Goal: Task Accomplishment & Management: Complete application form

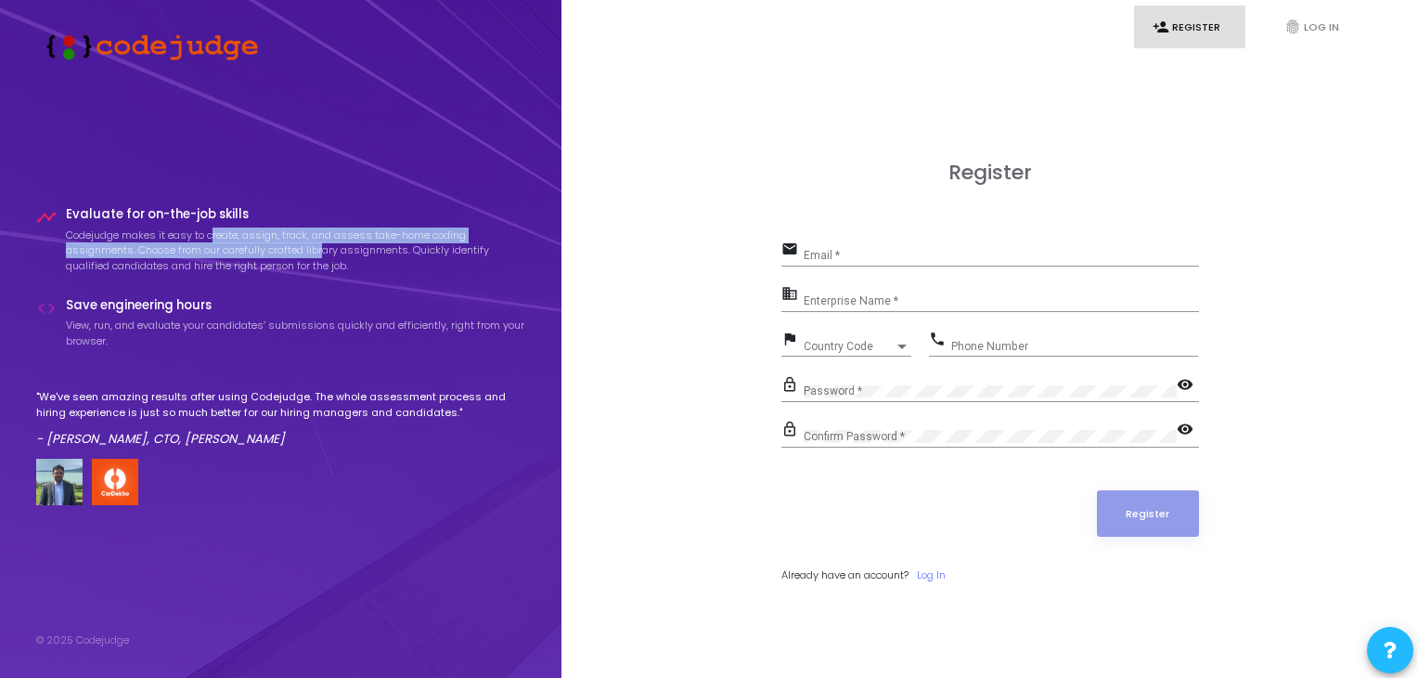
drag, startPoint x: 216, startPoint y: 238, endPoint x: 325, endPoint y: 249, distance: 109.2
click at [325, 249] on p "Codejudge makes it easy to create, assign, track, and assess take-home coding a…" at bounding box center [296, 250] width 460 height 46
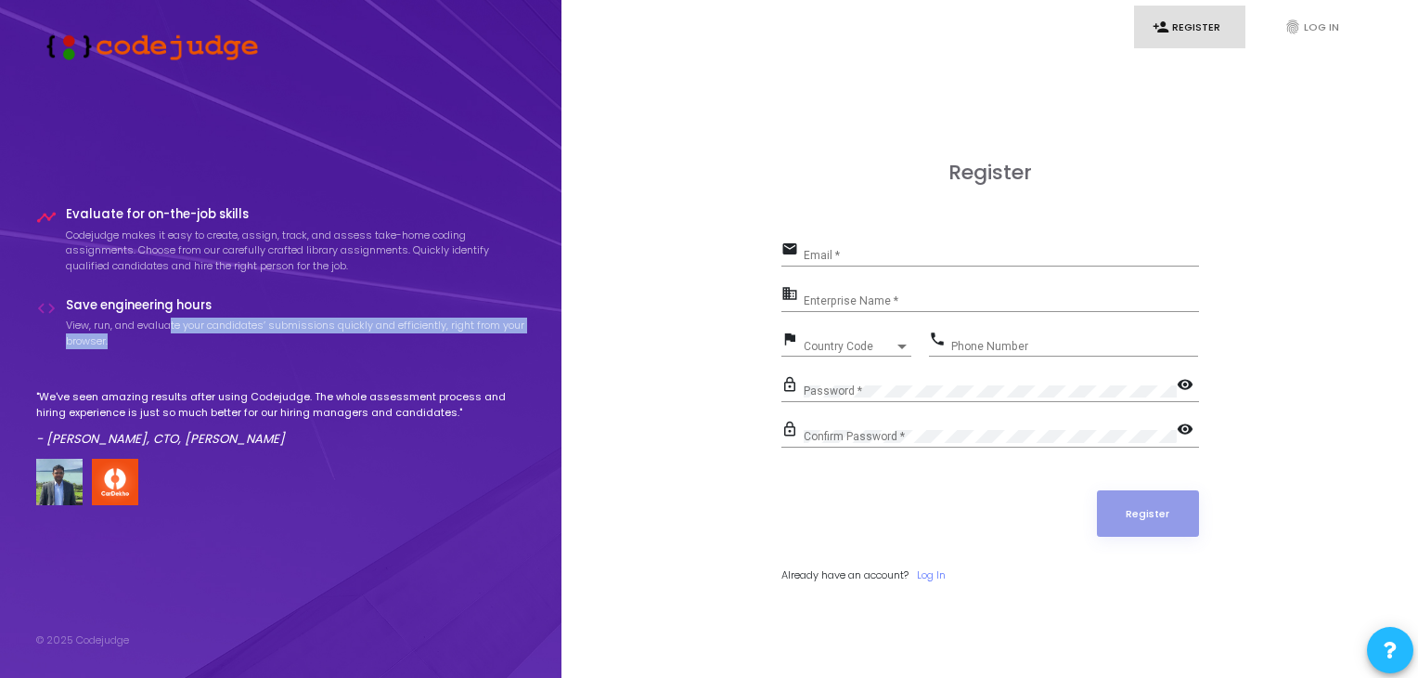
drag, startPoint x: 174, startPoint y: 323, endPoint x: 288, endPoint y: 343, distance: 115.8
click at [288, 343] on p "View, run, and evaluate your candidates’ submissions quickly and efficiently, r…" at bounding box center [296, 332] width 460 height 31
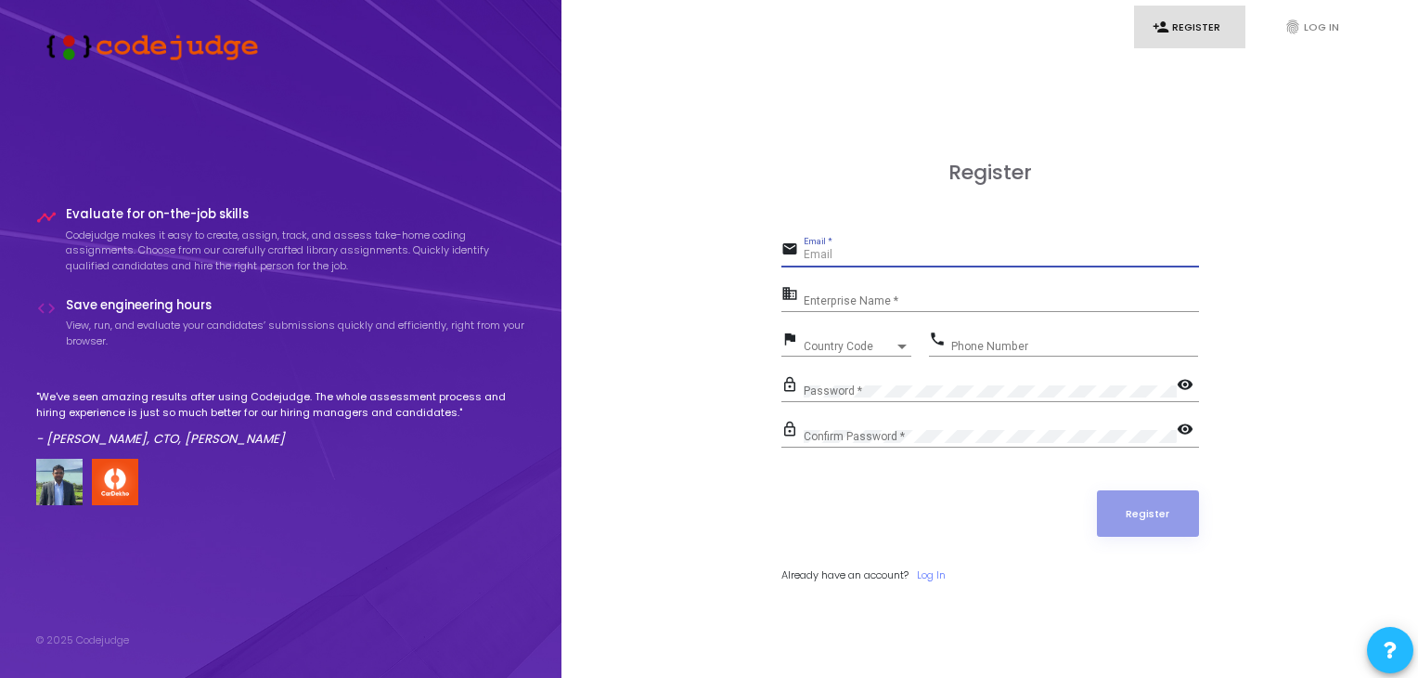
click at [837, 261] on input "Email *" at bounding box center [1001, 255] width 395 height 13
type input "[EMAIL_ADDRESS][DOMAIN_NAME]"
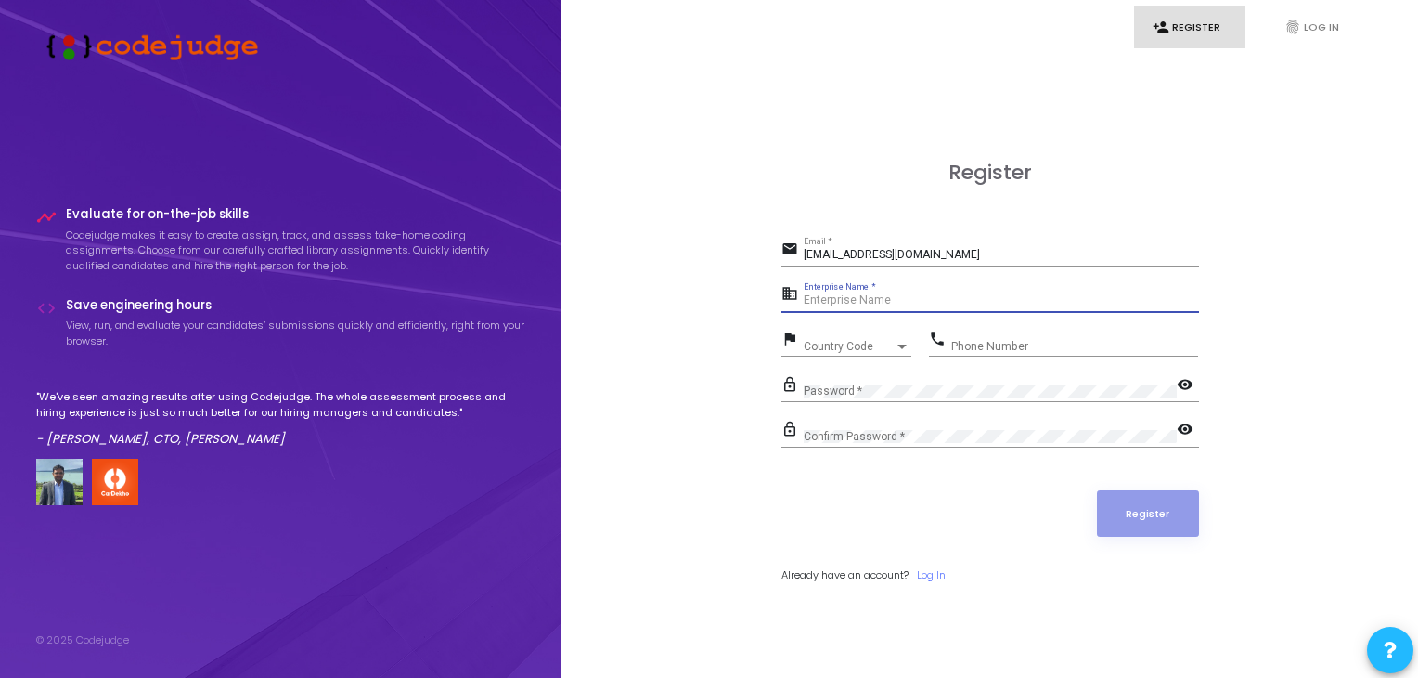
click at [899, 299] on input "Enterprise Name *" at bounding box center [1001, 300] width 395 height 13
type input "[PERSON_NAME]"
click at [873, 345] on div "Country Code" at bounding box center [849, 346] width 91 height 11
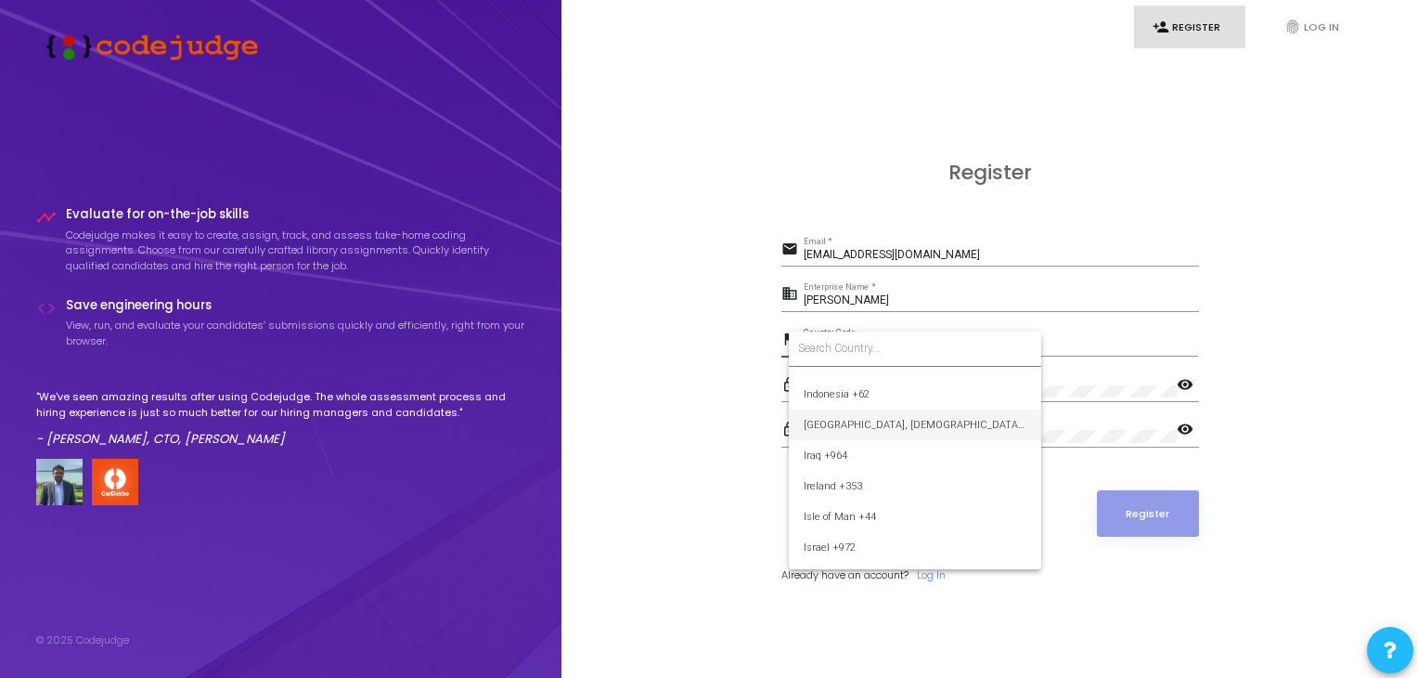
scroll to position [2920, 0]
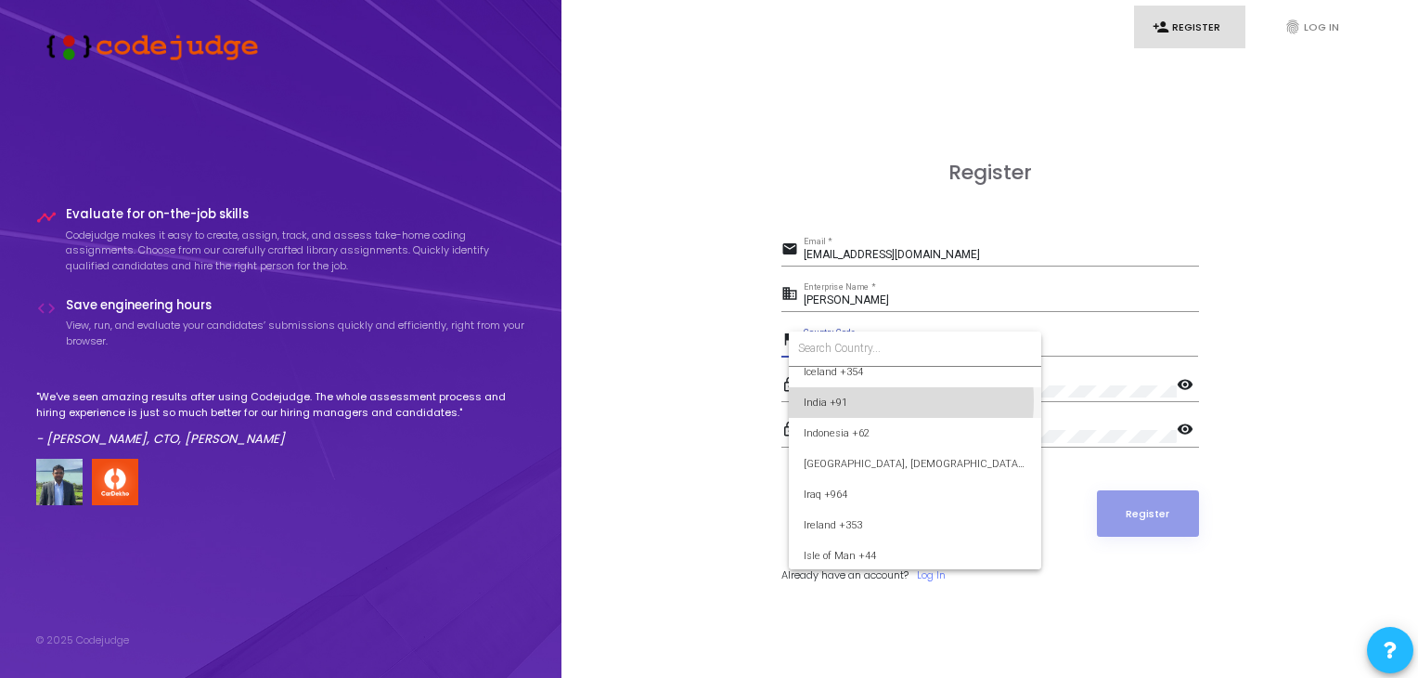
click at [860, 400] on span "India +91" at bounding box center [915, 402] width 223 height 31
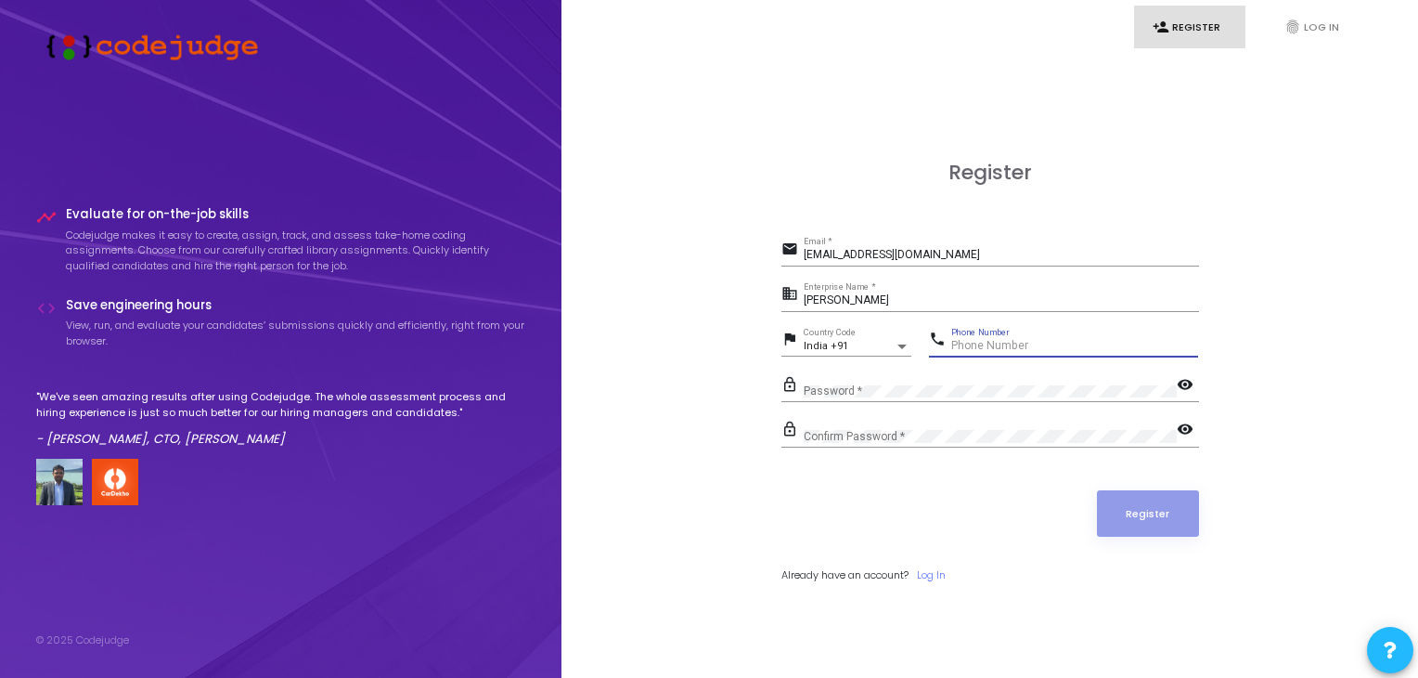
click at [988, 343] on input "Phone Number" at bounding box center [1074, 346] width 247 height 13
type input "9316649988"
click at [860, 382] on div "Password *" at bounding box center [990, 386] width 373 height 29
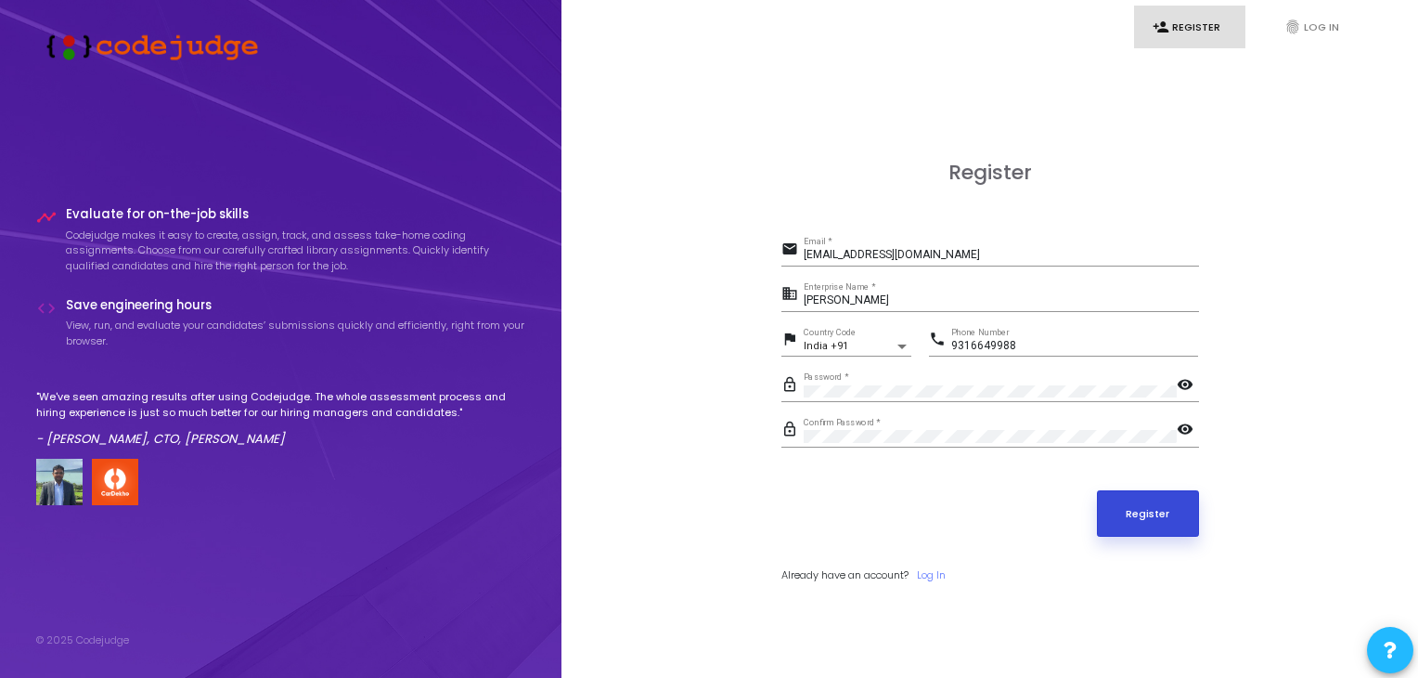
click at [1166, 531] on button "Register" at bounding box center [1148, 513] width 102 height 46
click at [1292, 13] on link "fingerprint Log In" at bounding box center [1321, 28] width 111 height 44
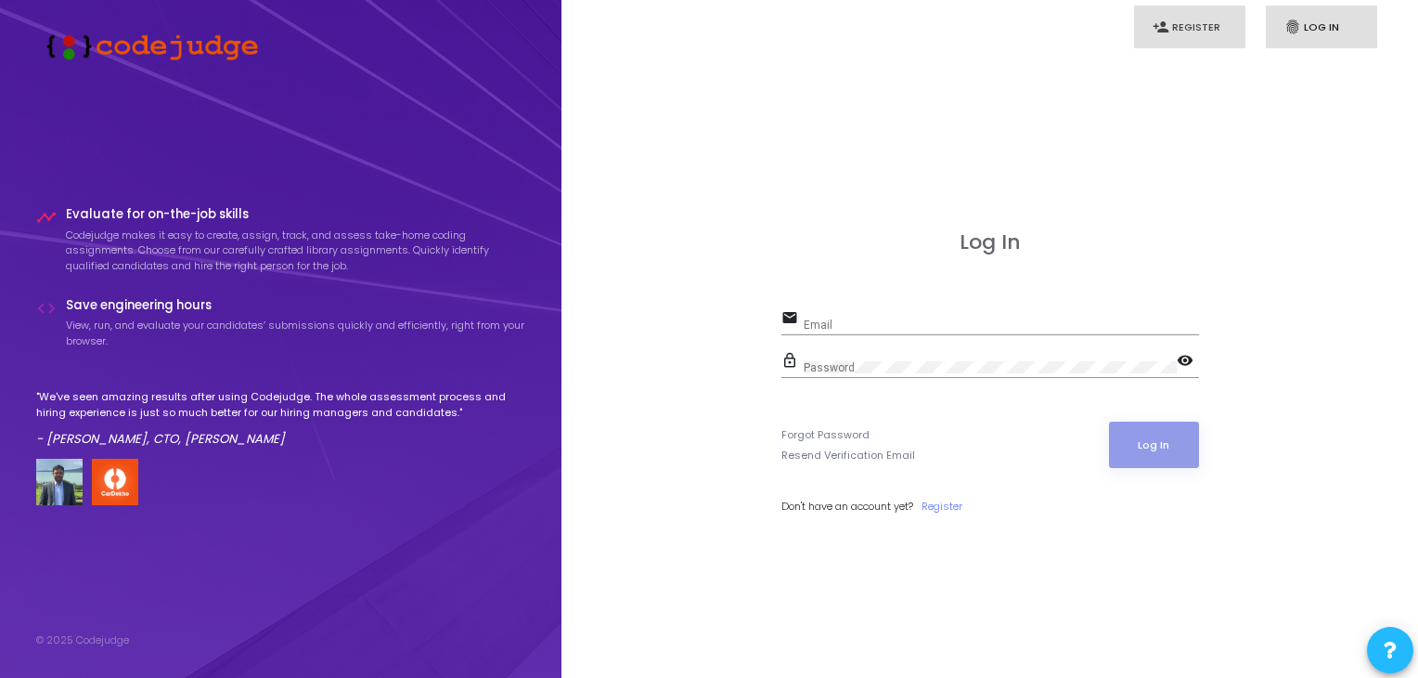
click at [1203, 34] on link "person_add Register" at bounding box center [1189, 28] width 111 height 44
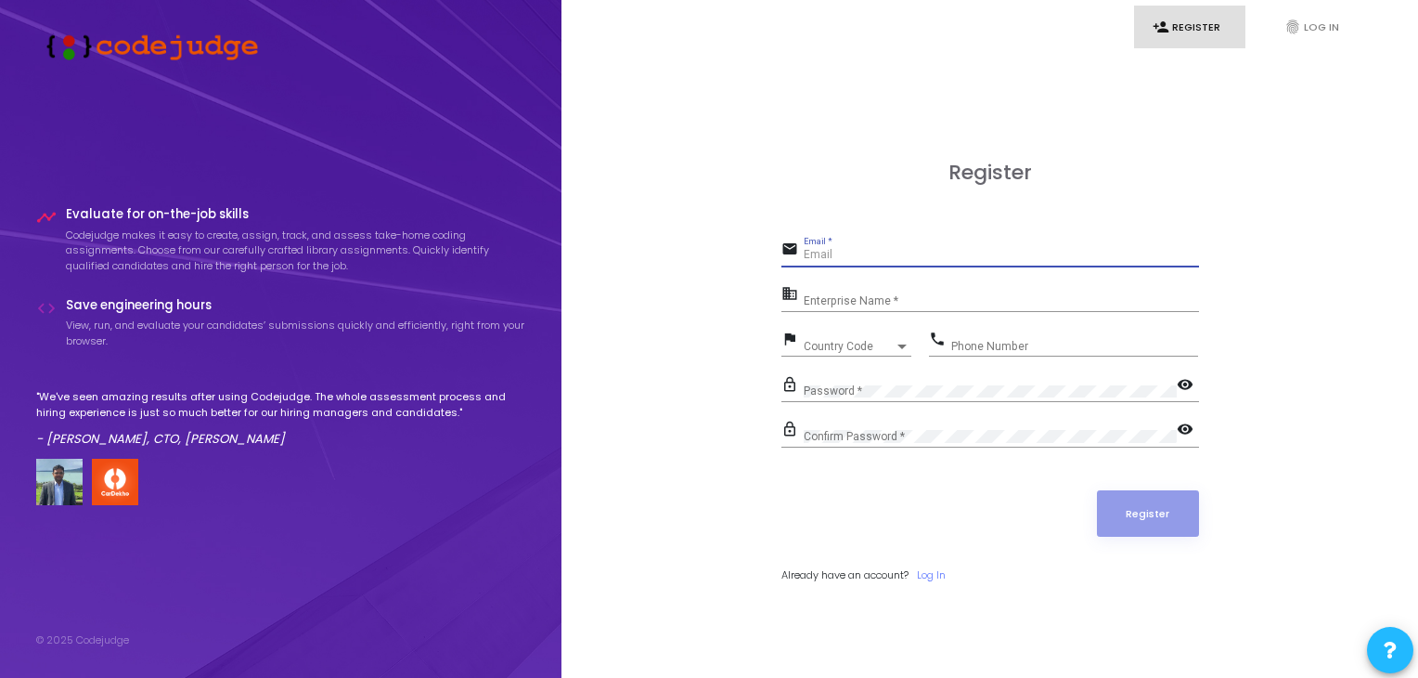
click at [977, 260] on input "Email *" at bounding box center [1001, 255] width 395 height 13
type input "[EMAIL_ADDRESS][DOMAIN_NAME]"
click at [861, 300] on input "Enterprise Name *" at bounding box center [1001, 300] width 395 height 13
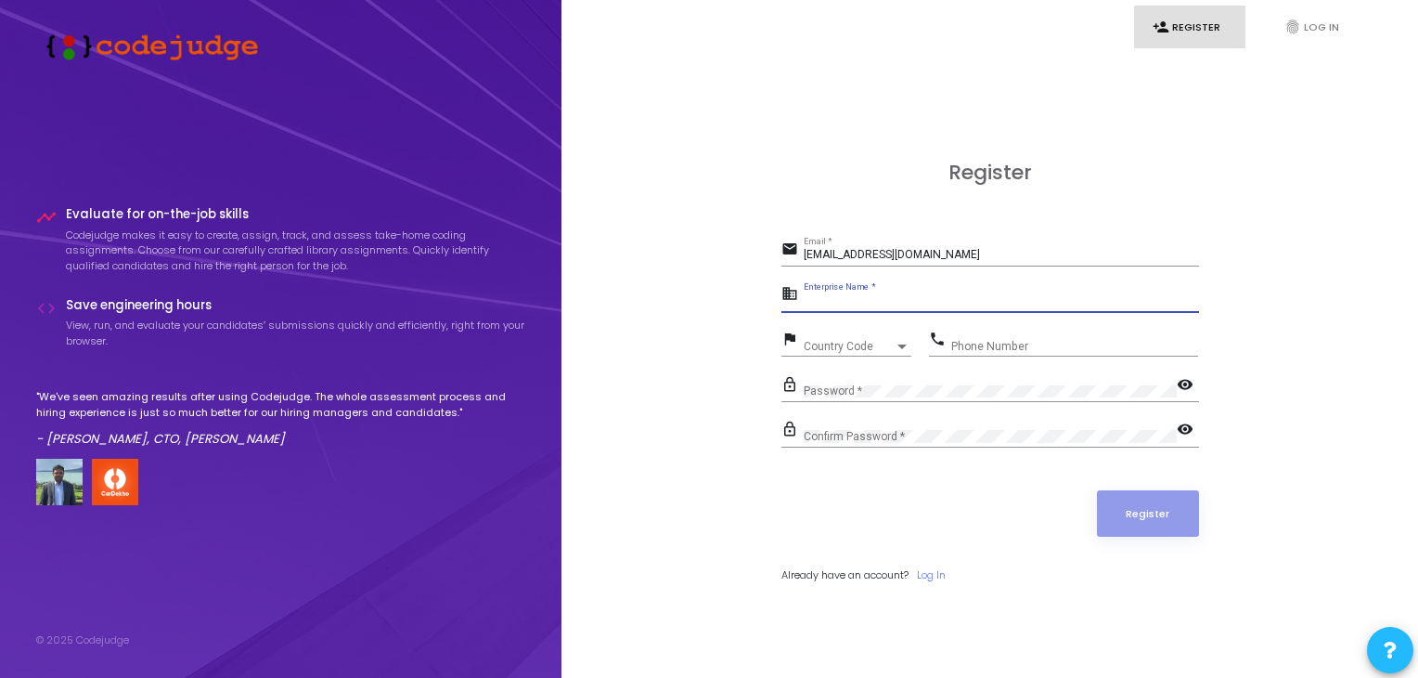
paste input "Payoneer"
type input "Payoneer"
click at [840, 338] on div "Country Code Country Code" at bounding box center [858, 342] width 108 height 29
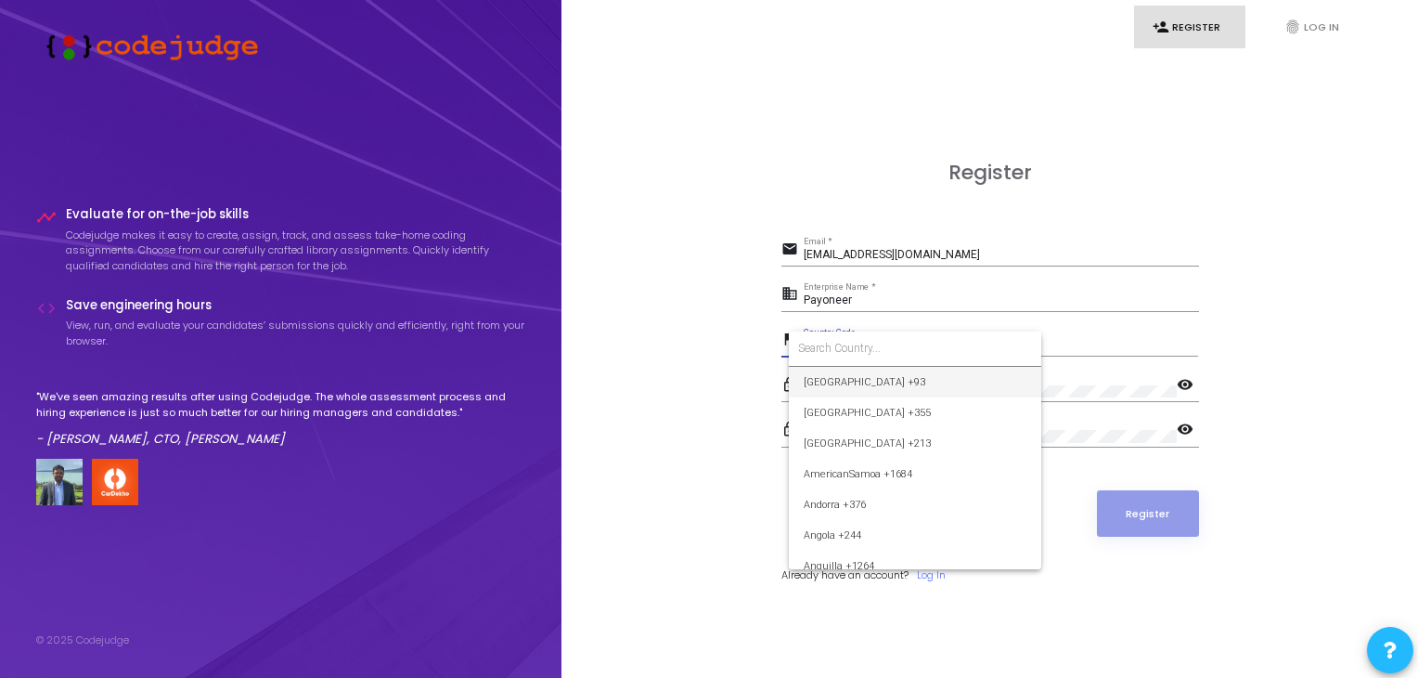
click at [881, 353] on input at bounding box center [915, 348] width 234 height 17
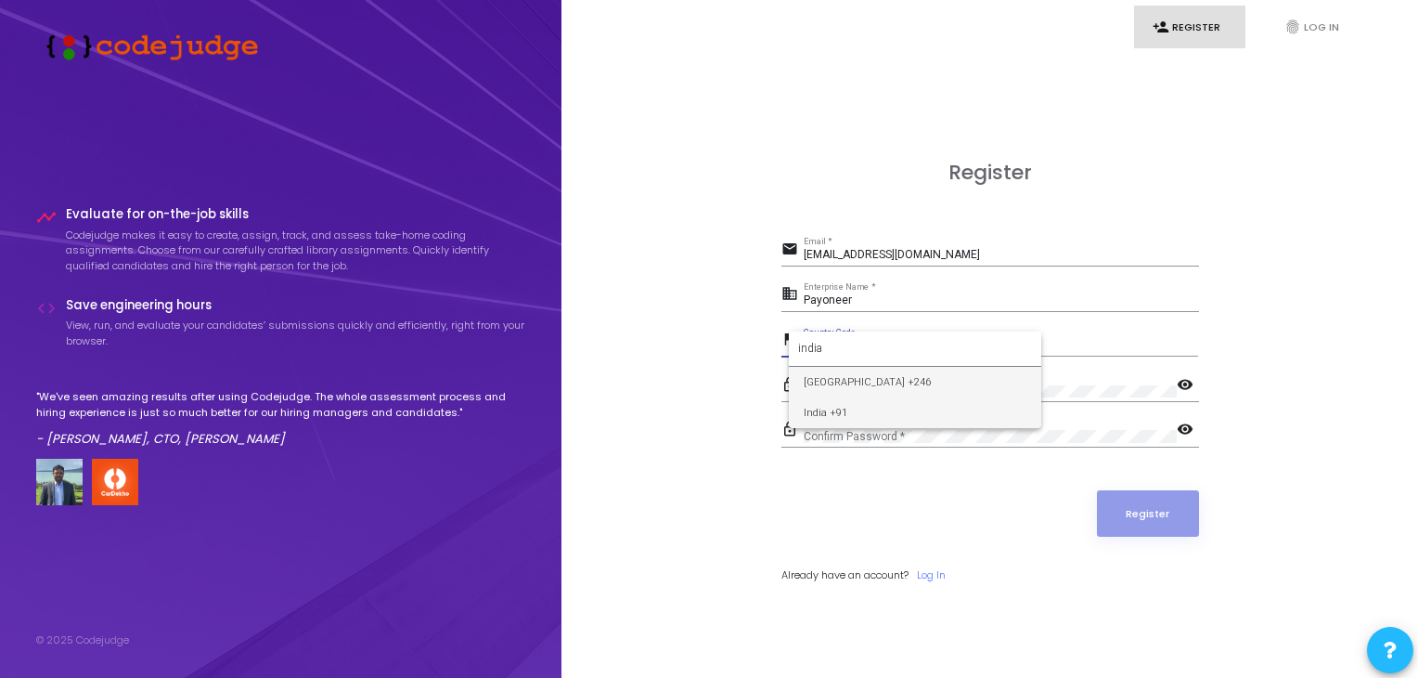
type input "india"
click at [866, 421] on span "India +91" at bounding box center [915, 412] width 223 height 31
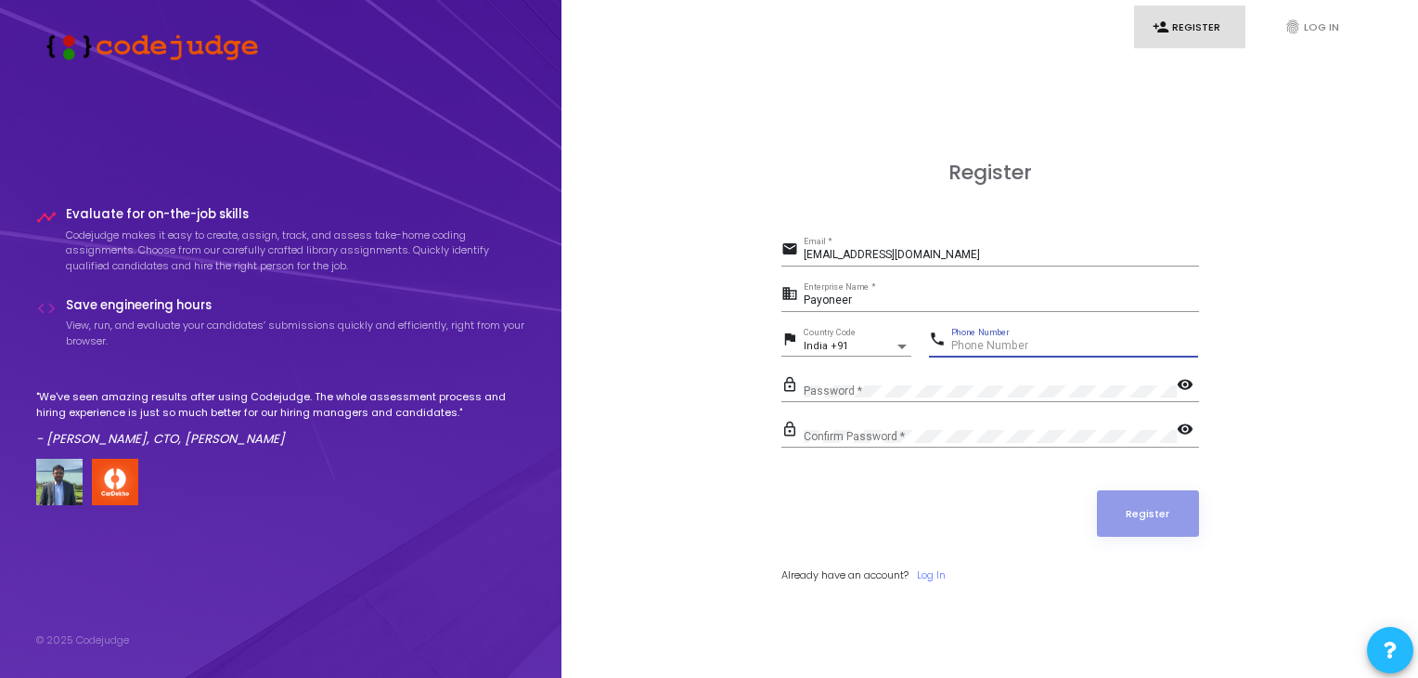
click at [998, 341] on input "Phone Number" at bounding box center [1074, 346] width 247 height 13
type input "9316649988"
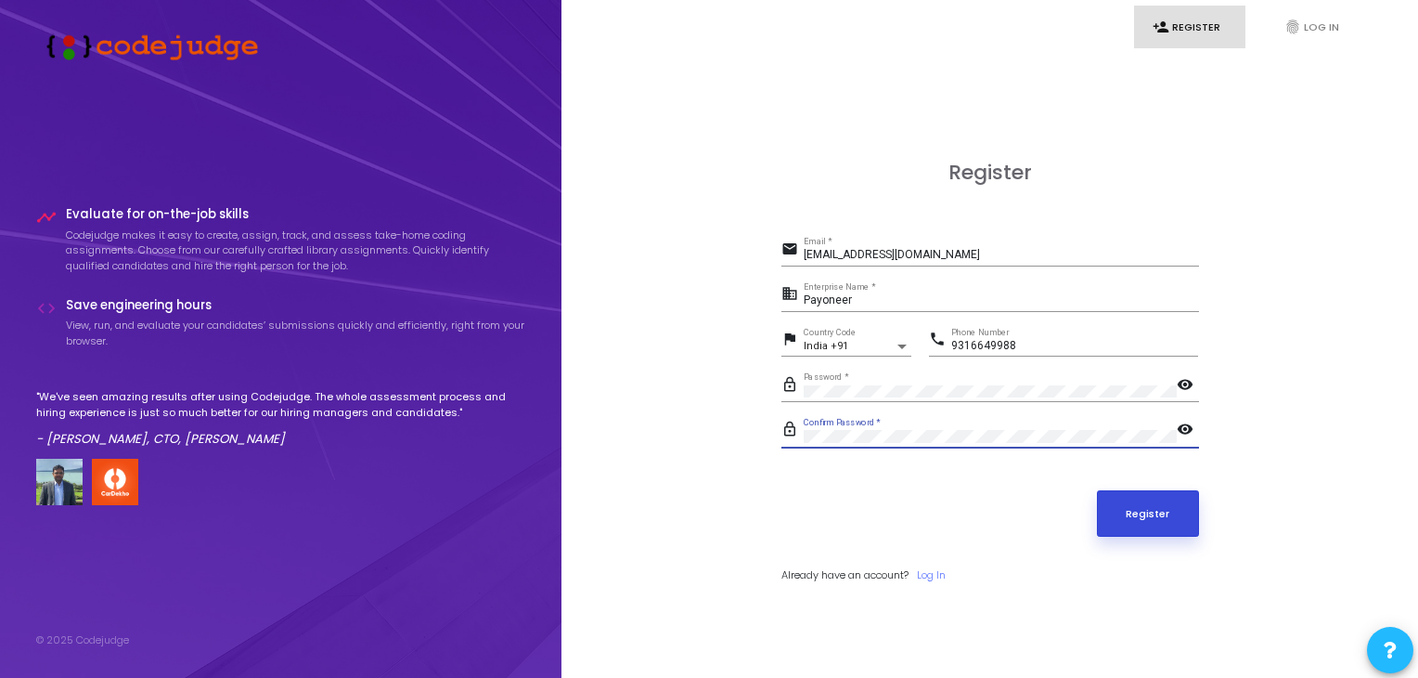
click at [1143, 511] on button "Register" at bounding box center [1148, 513] width 102 height 46
